Goal: Check status

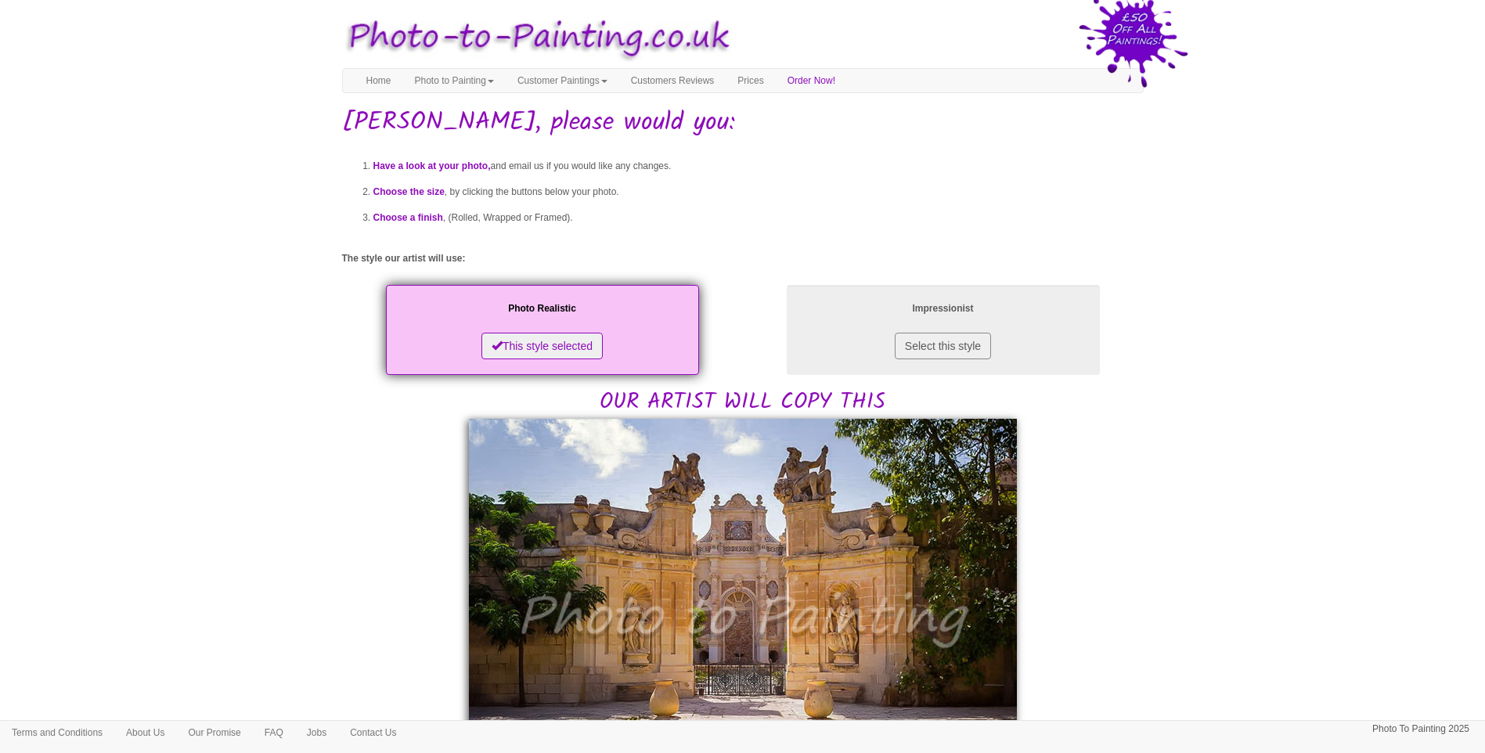
drag, startPoint x: 1325, startPoint y: 431, endPoint x: 1225, endPoint y: 460, distance: 104.3
click at [1325, 431] on body "Your painting - risk free Toggle navigation Menu Home Photo to Painting Photo t…" at bounding box center [742, 759] width 1485 height 1502
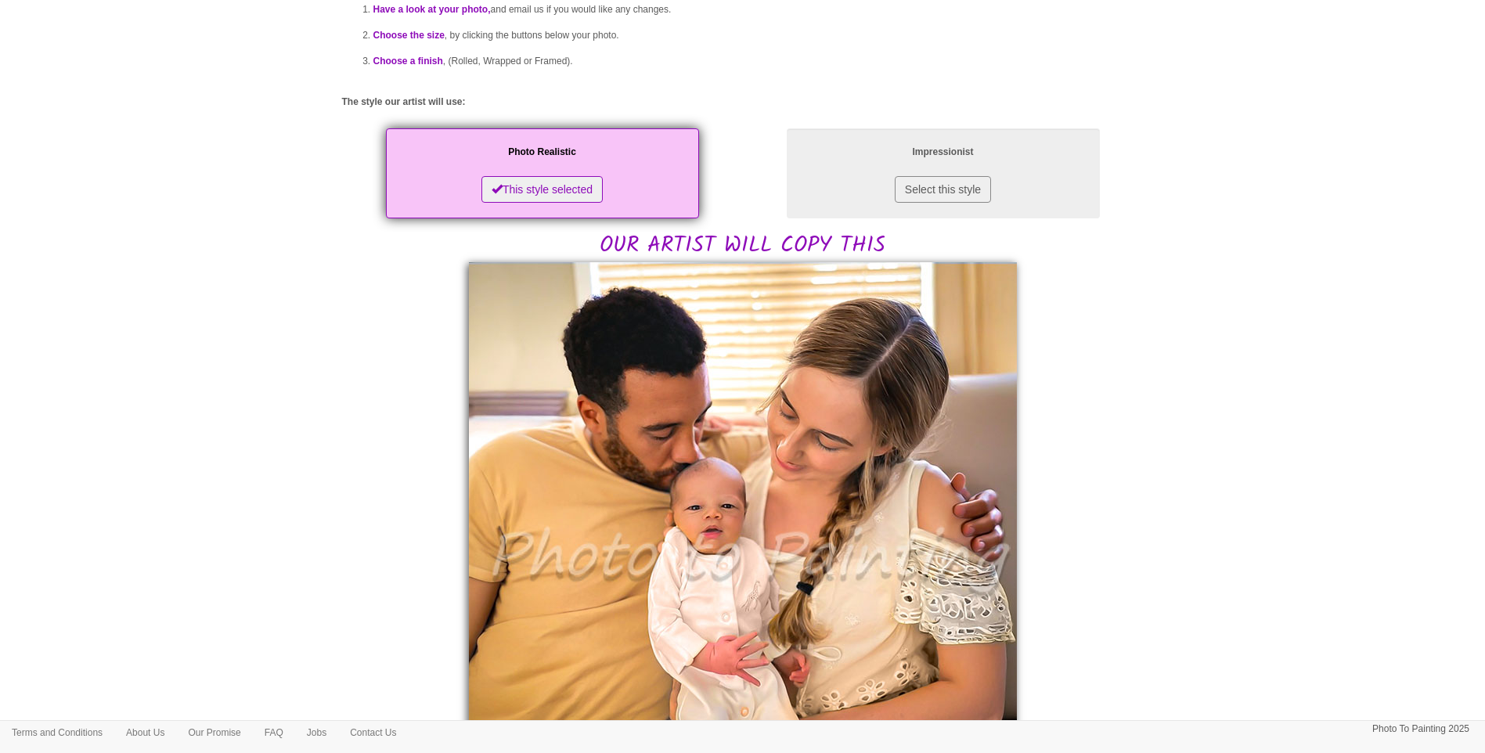
scroll to position [261, 0]
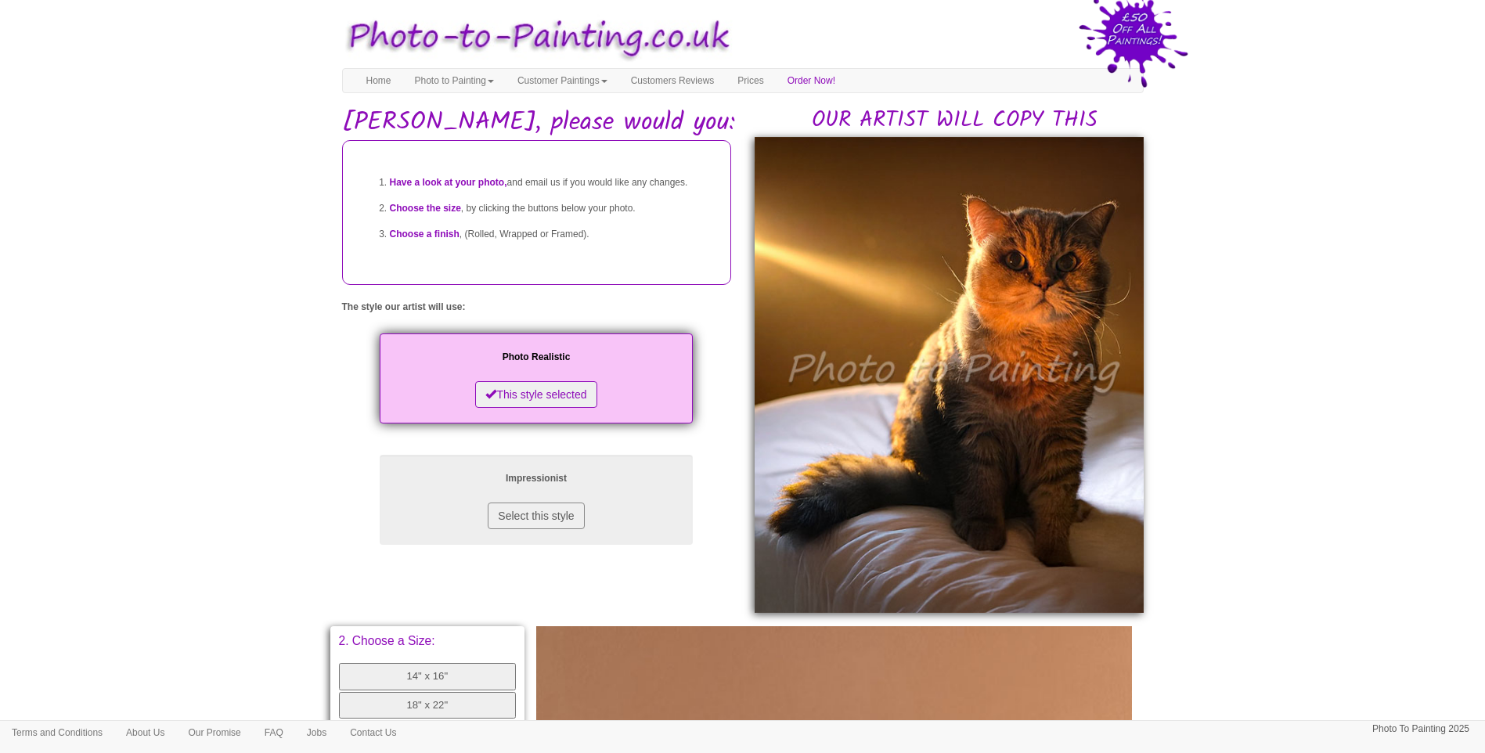
click at [1302, 514] on body "Your painting - risk free Toggle navigation Menu Home Photo to Painting Photo t…" at bounding box center [742, 651] width 1485 height 1286
click at [1301, 485] on body "Your painting - risk free Toggle navigation Menu Home Photo to Painting Photo t…" at bounding box center [742, 651] width 1485 height 1286
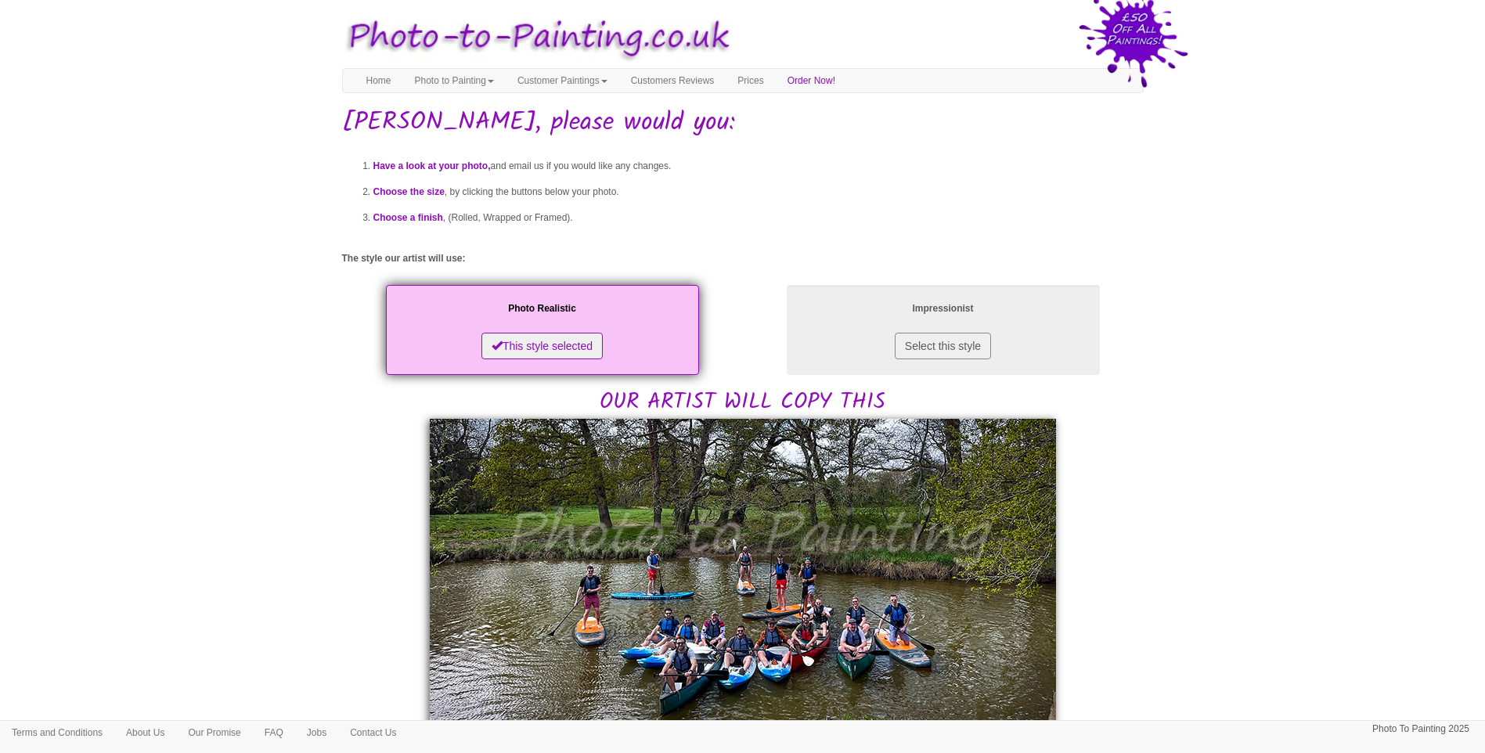
click at [1179, 371] on body "Your painting - risk free Toggle navigation Menu Home Photo to Painting Photo t…" at bounding box center [742, 740] width 1485 height 1465
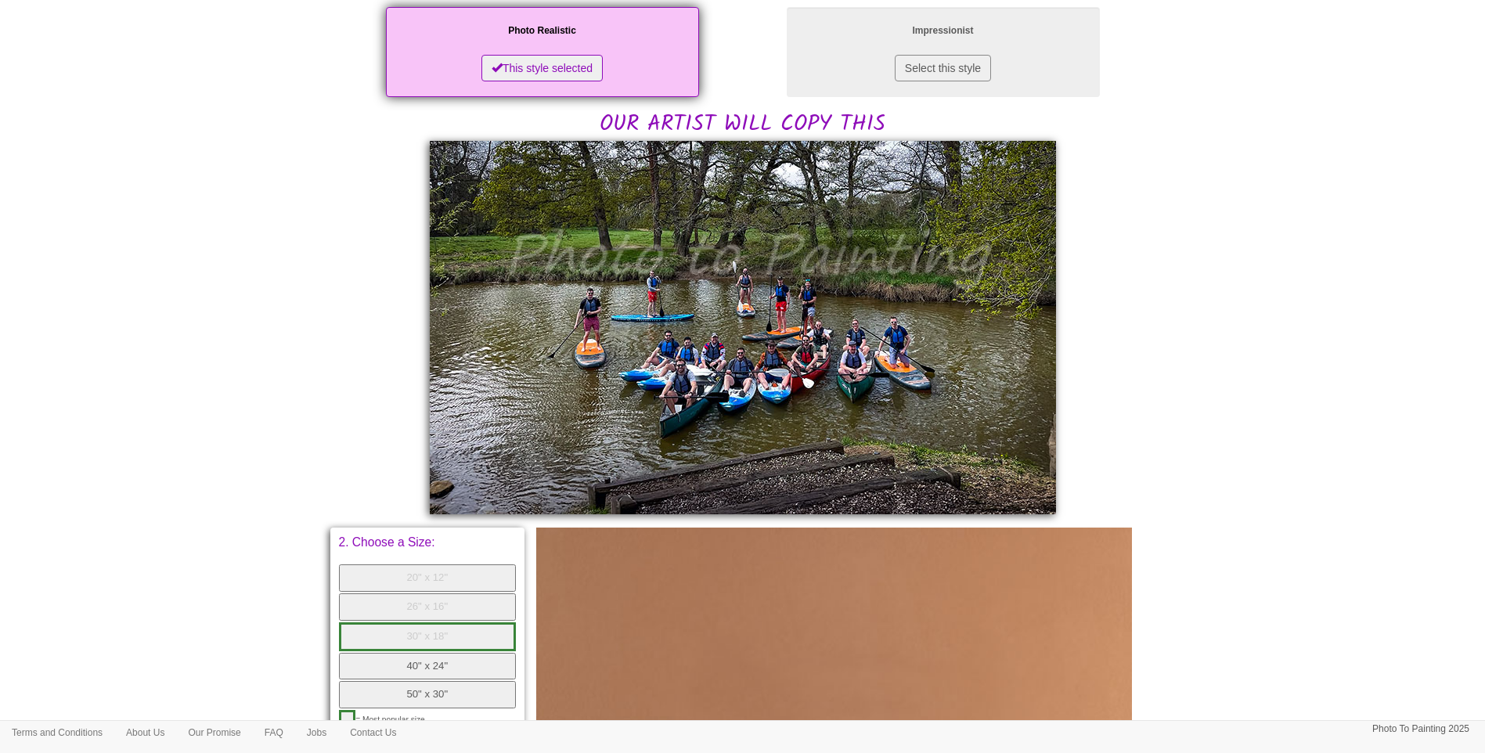
scroll to position [328, 0]
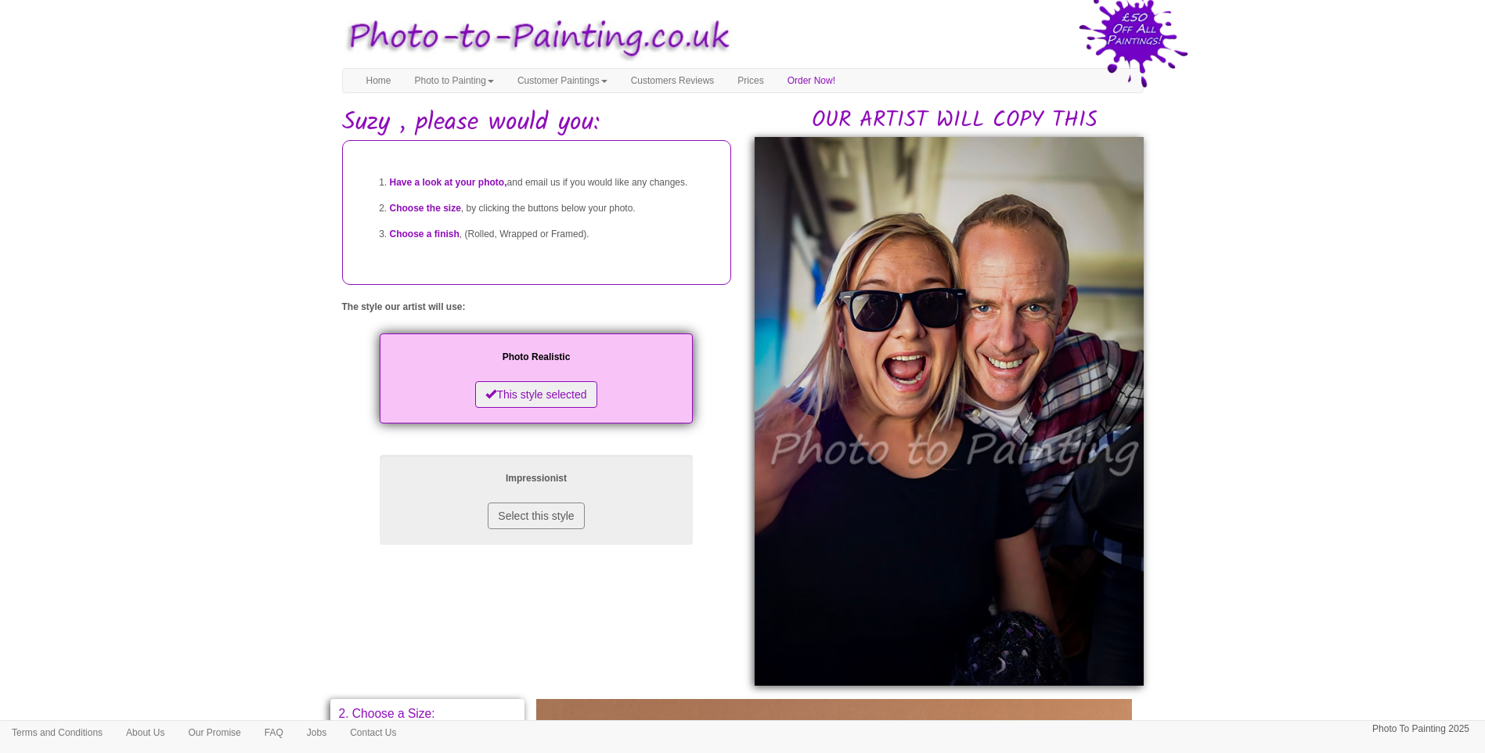
click at [1255, 503] on body "Your painting - risk free Toggle navigation Menu Home Photo to Painting Photo t…" at bounding box center [742, 687] width 1485 height 1358
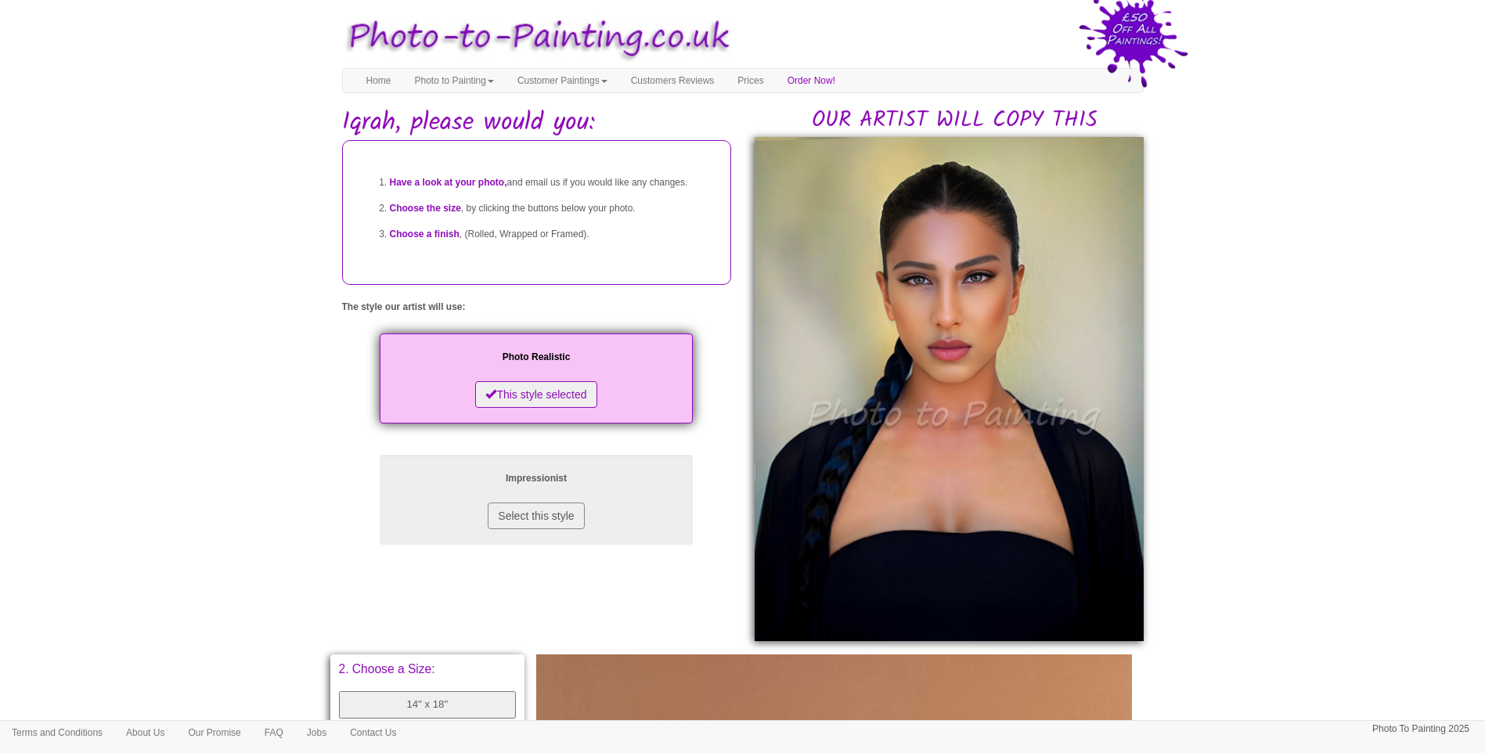
click at [1222, 530] on body "Your painting - risk free Toggle navigation Menu Home Photo to Painting Photo t…" at bounding box center [742, 665] width 1485 height 1314
